Goal: Obtain resource: Obtain resource

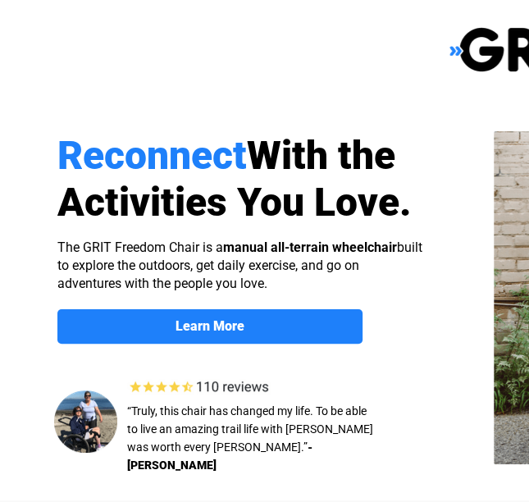
select select "US"
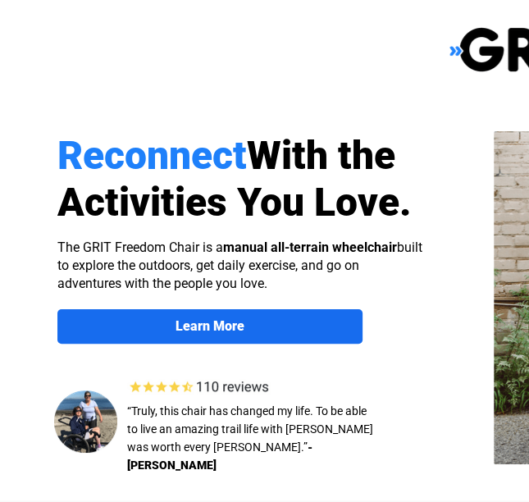
click at [192, 329] on strong "Learn More" at bounding box center [210, 326] width 69 height 16
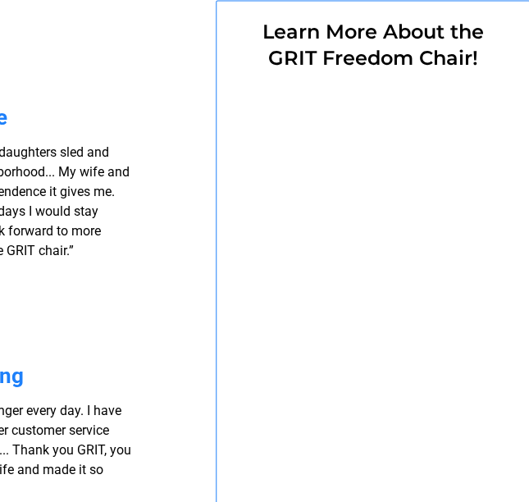
scroll to position [1272, 479]
select select "US"
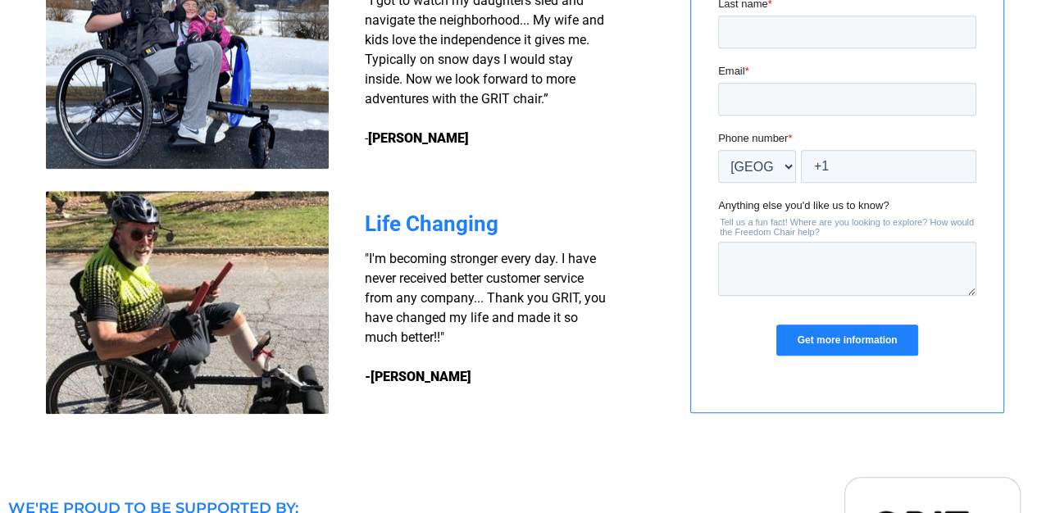
scroll to position [1394, 4]
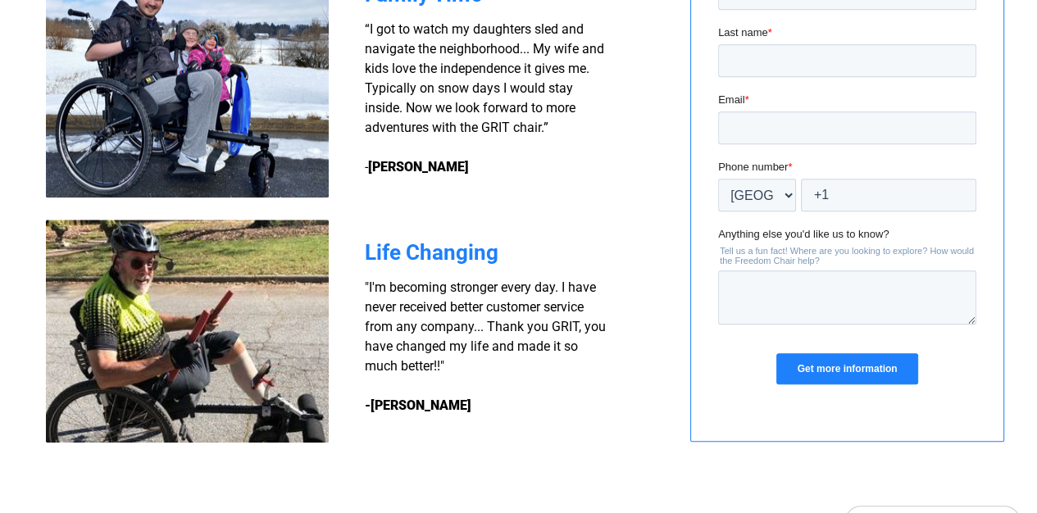
click at [528, 366] on input "Get more information" at bounding box center [847, 368] width 141 height 31
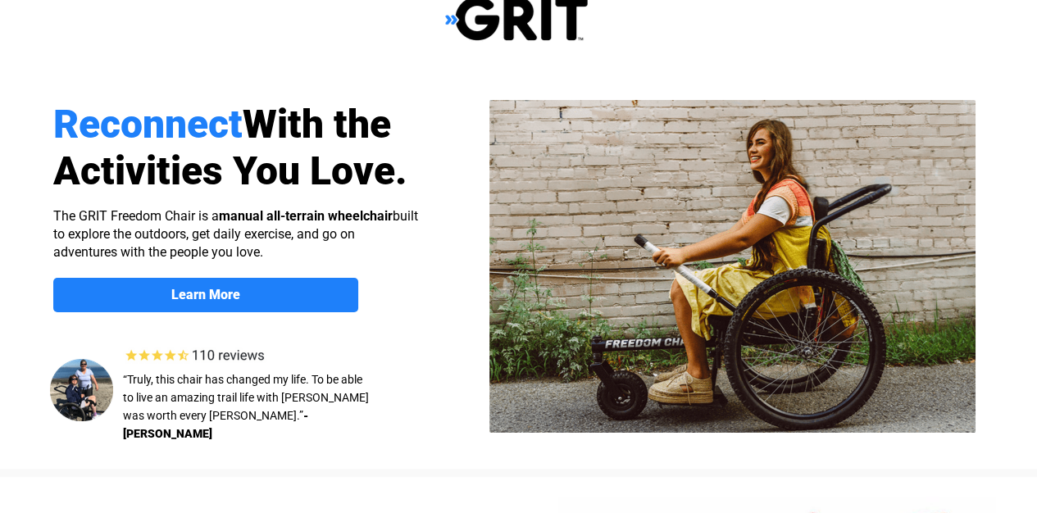
scroll to position [0, 4]
